Goal: Information Seeking & Learning: Learn about a topic

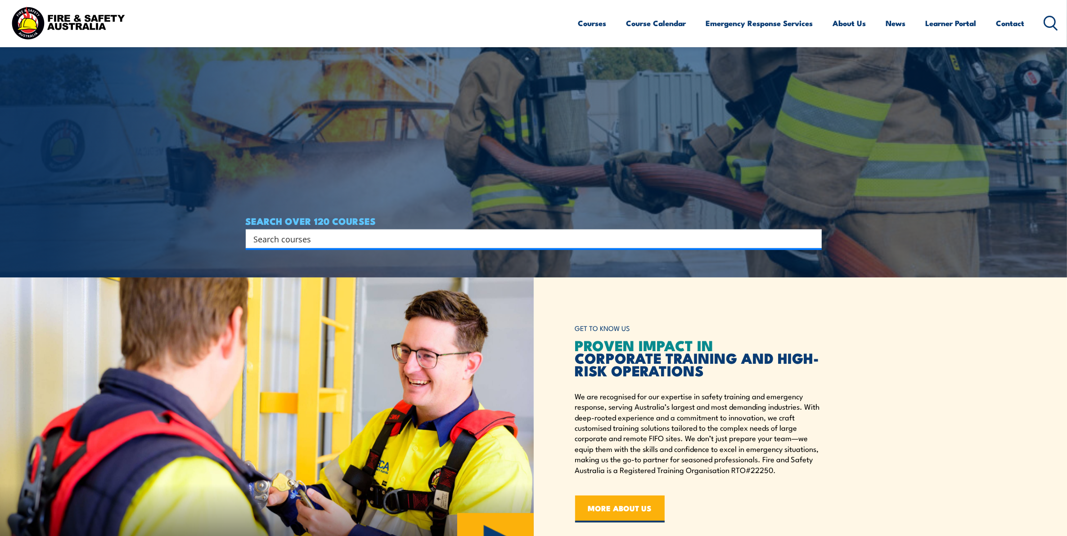
scroll to position [286, 0]
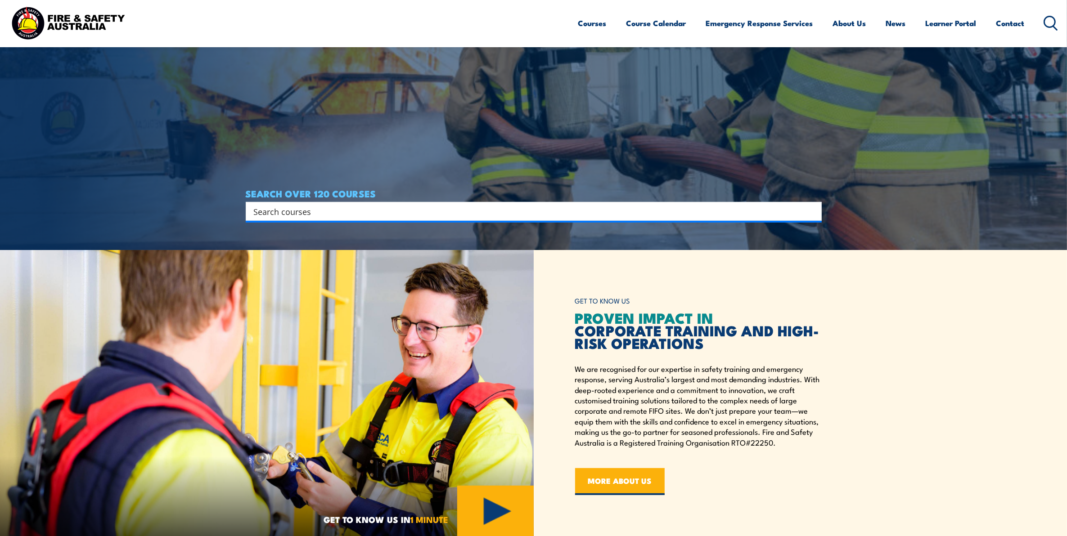
click at [280, 212] on input "Search input" at bounding box center [528, 211] width 548 height 13
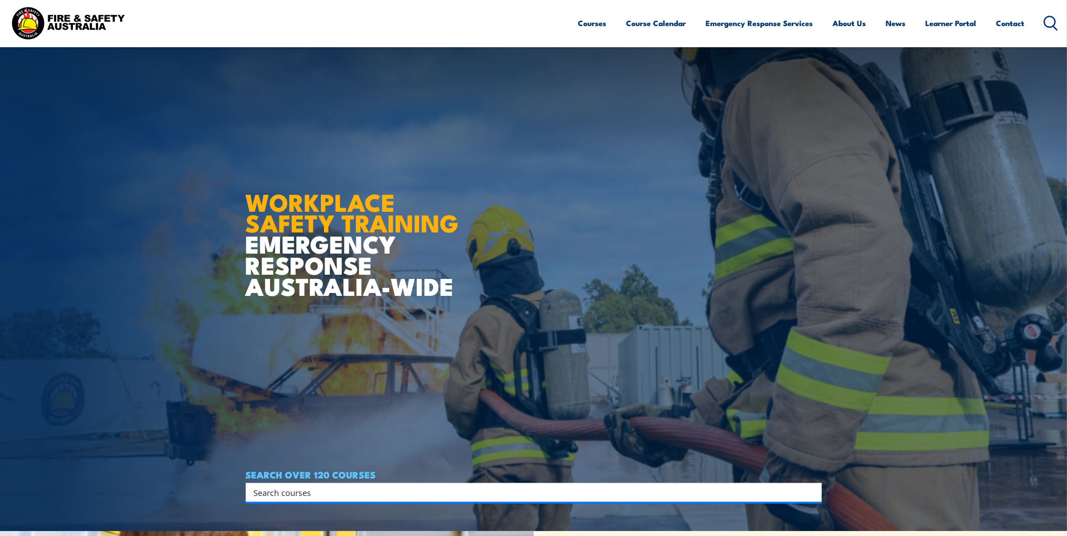
scroll to position [0, 0]
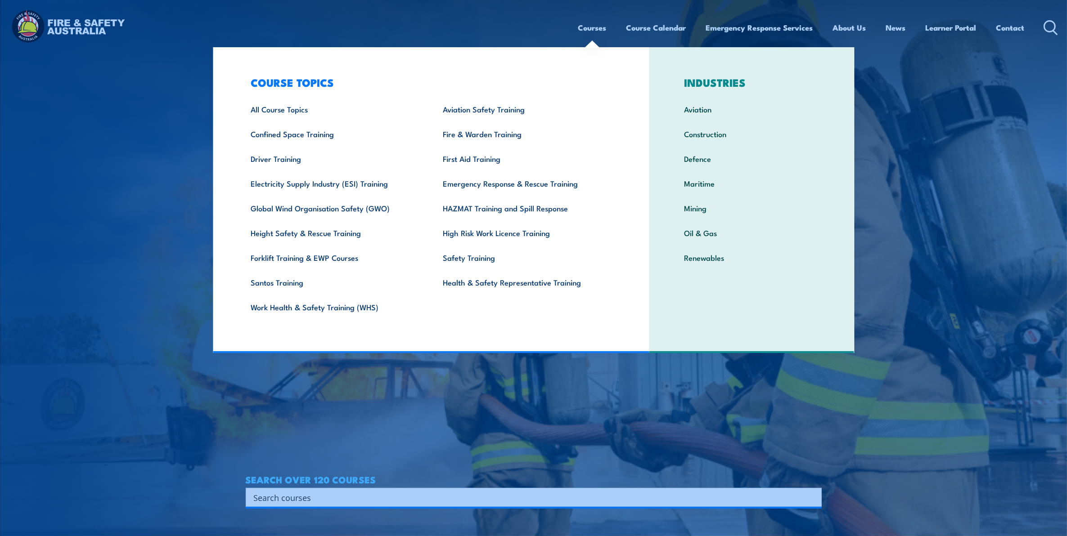
click at [580, 25] on link "Courses" at bounding box center [592, 28] width 28 height 24
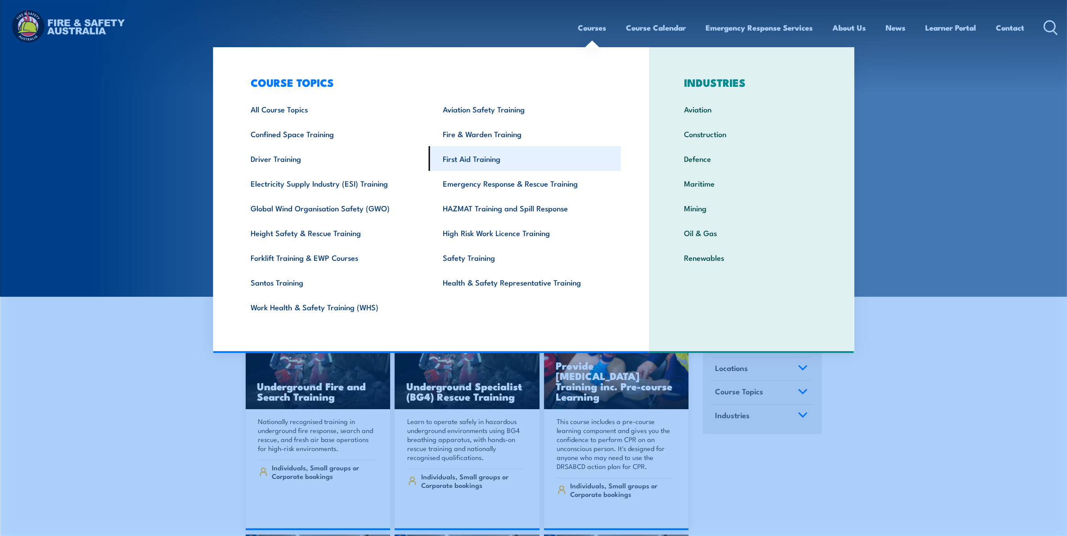
click at [491, 161] on link "First Aid Training" at bounding box center [525, 158] width 192 height 25
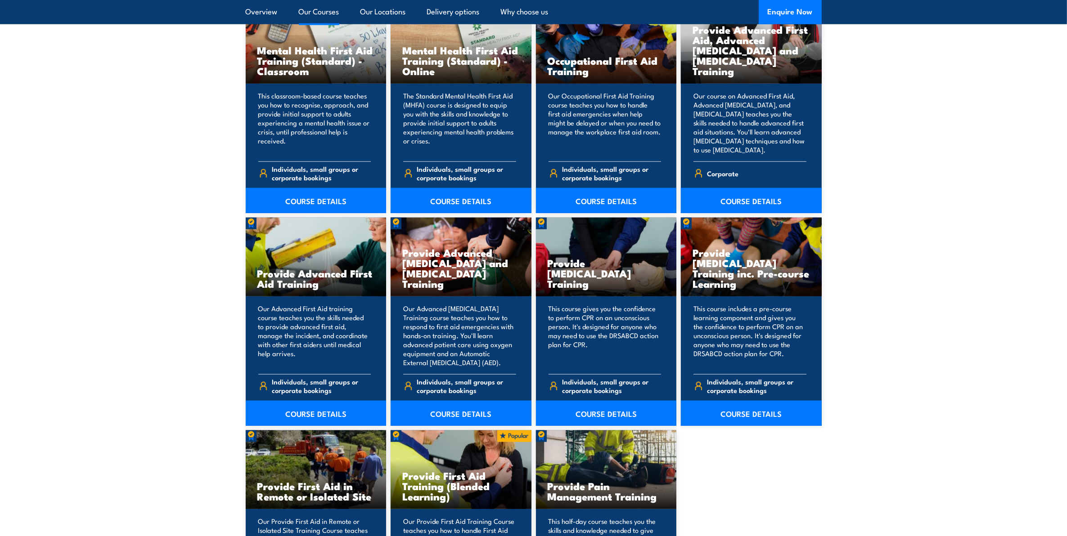
scroll to position [1042, 0]
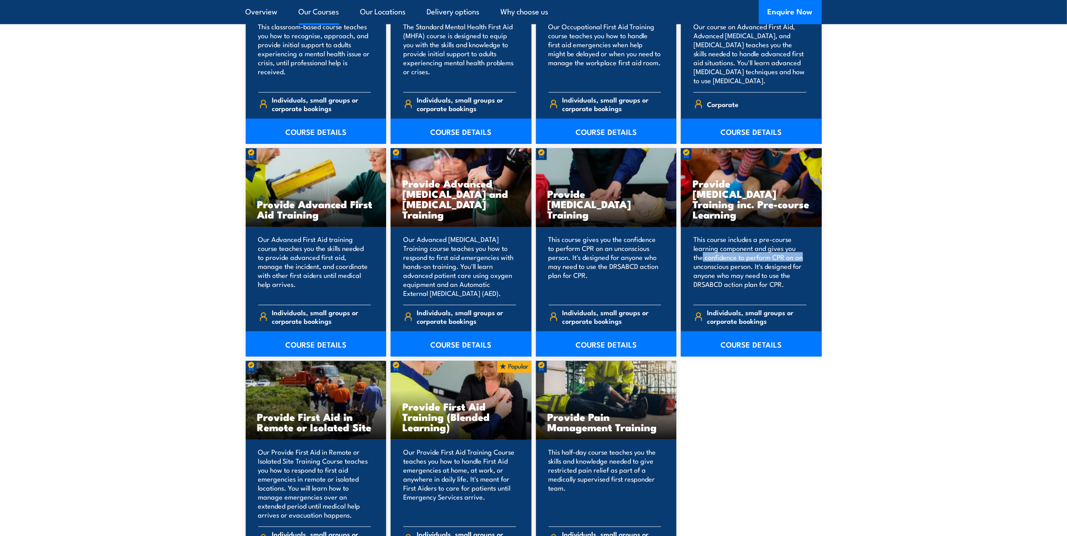
drag, startPoint x: 1069, startPoint y: 81, endPoint x: 1035, endPoint y: 261, distance: 183.1
click at [1035, 261] on section "15 COURSES Anaphylaxis Awareness Training This unit trains and assesses student…" at bounding box center [533, 158] width 1067 height 925
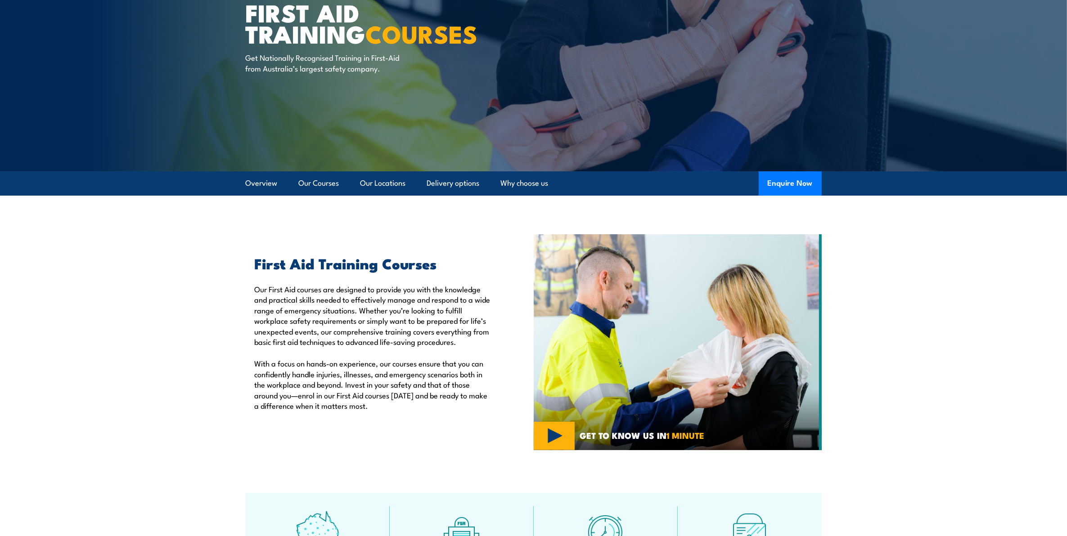
scroll to position [62, 0]
